Goal: Check status

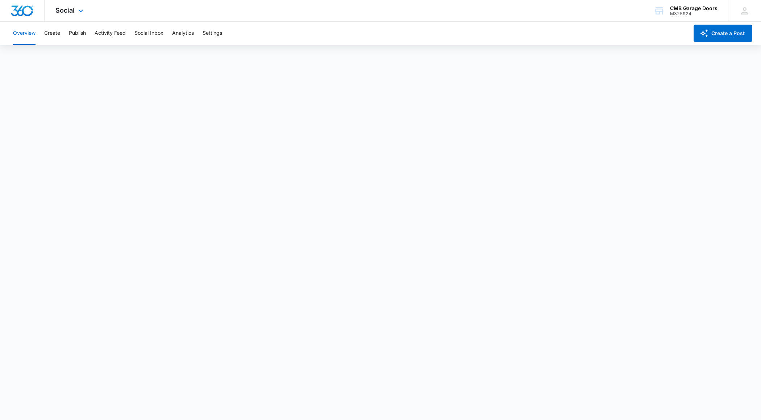
click at [72, 16] on div "Social Apps Reputation Websites Forms CRM Email Social Shop Payments POS Conten…" at bounding box center [70, 10] width 51 height 21
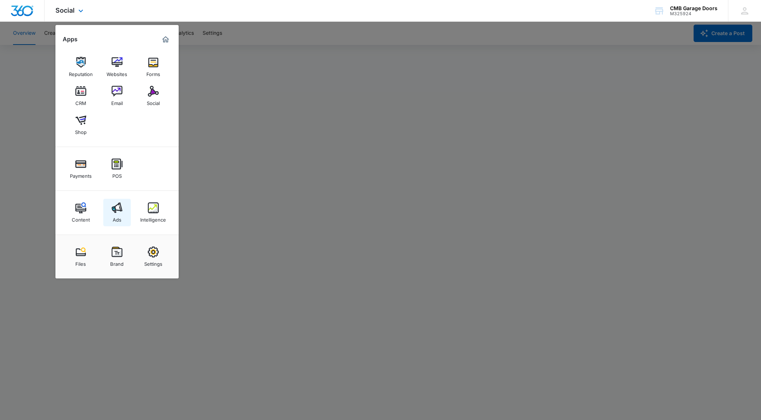
click at [122, 212] on link "Ads" at bounding box center [117, 213] width 28 height 28
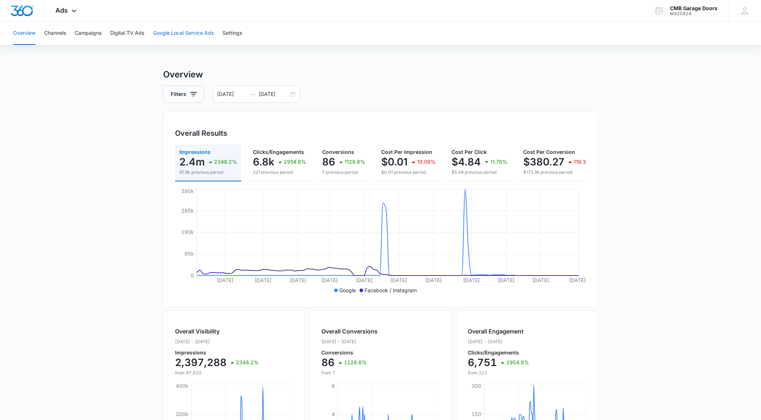
click at [189, 31] on button "Google Local Service Ads" at bounding box center [183, 33] width 61 height 23
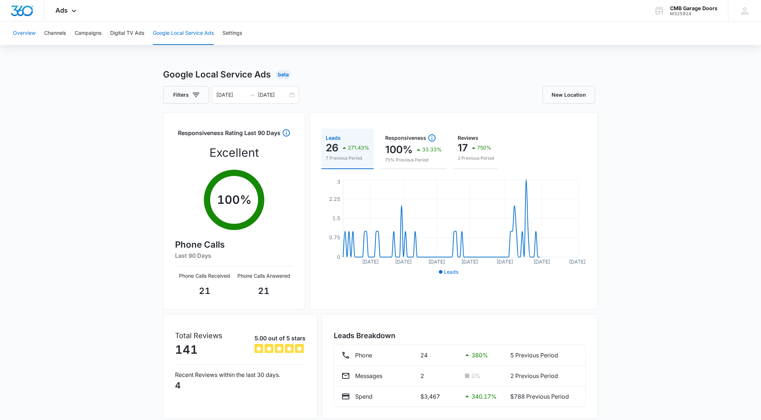
click at [27, 35] on button "Overview" at bounding box center [24, 33] width 22 height 23
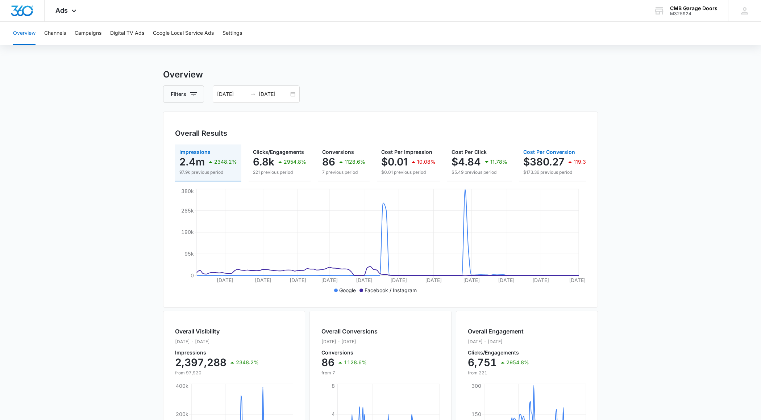
click at [541, 163] on p "$380.27" at bounding box center [543, 162] width 41 height 12
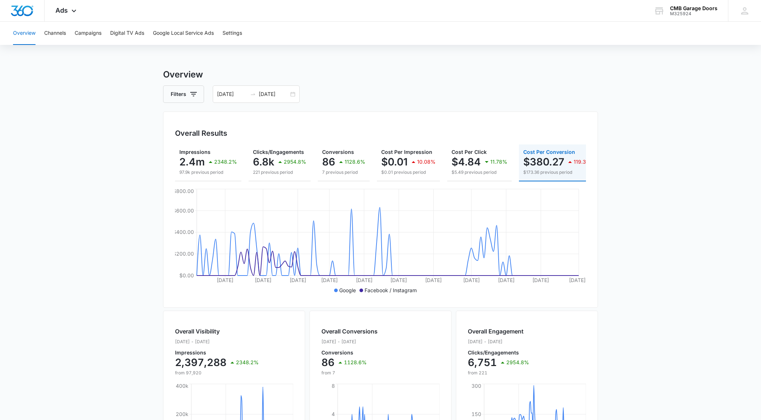
click at [142, 204] on main "Overview Filters [DATE] [DATE] Overall Results Impressions 2.4m 2348.2% 97.9k p…" at bounding box center [380, 328] width 761 height 520
